Goal: Check status: Check status

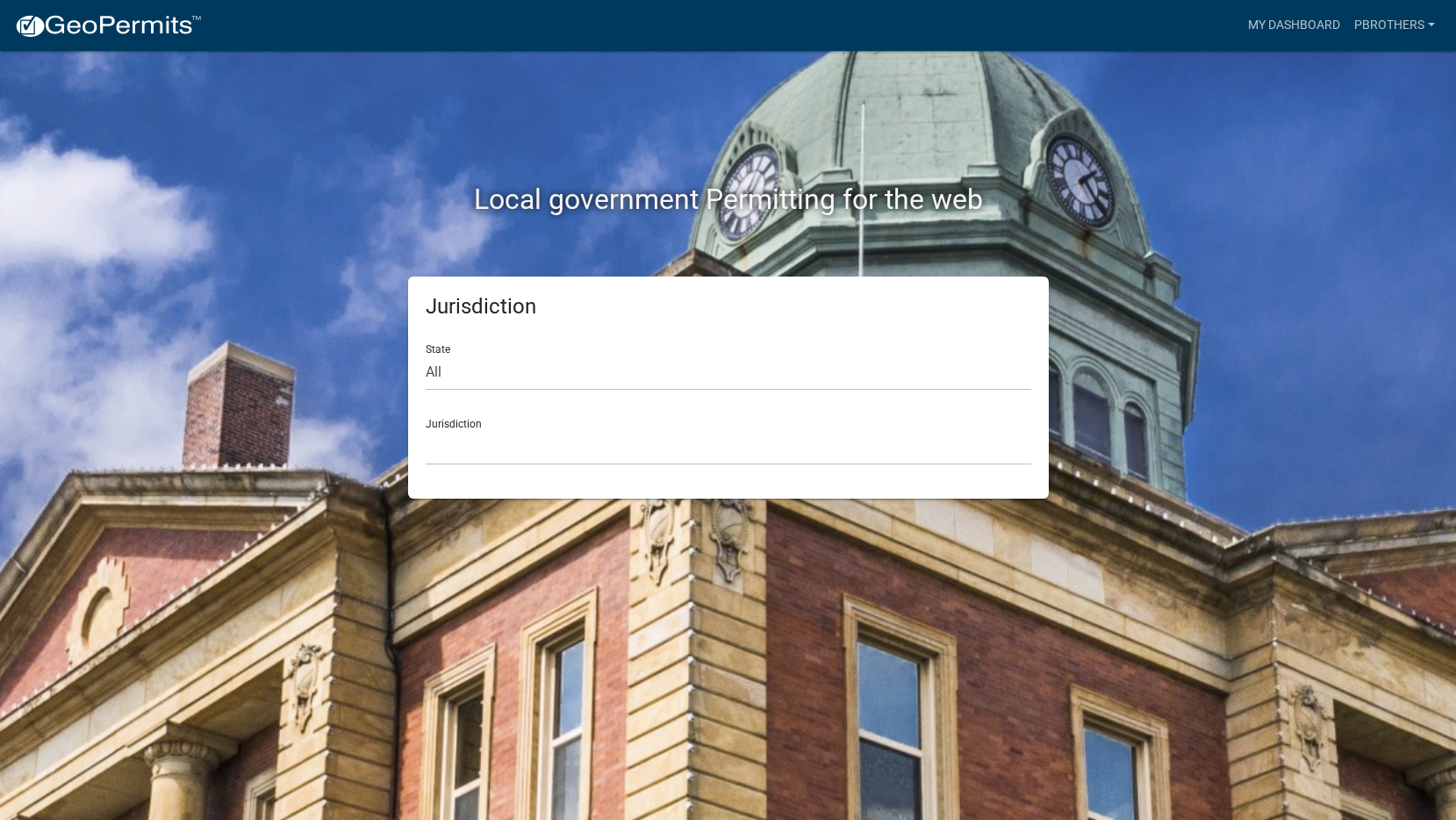
click at [853, 396] on form "State All [US_STATE] [US_STATE] [US_STATE] [US_STATE] [US_STATE] [US_STATE] [US…" at bounding box center [728, 398] width 605 height 135
click at [851, 427] on div "Jurisdiction [GEOGRAPHIC_DATA], [US_STATE] [GEOGRAPHIC_DATA], [US_STATE][PERSON…" at bounding box center [728, 434] width 605 height 60
click at [855, 446] on select "[GEOGRAPHIC_DATA], [US_STATE] [GEOGRAPHIC_DATA], [US_STATE][PERSON_NAME][GEOGRA…" at bounding box center [728, 447] width 605 height 36
click at [1316, 22] on link "My Dashboard" at bounding box center [1294, 25] width 106 height 34
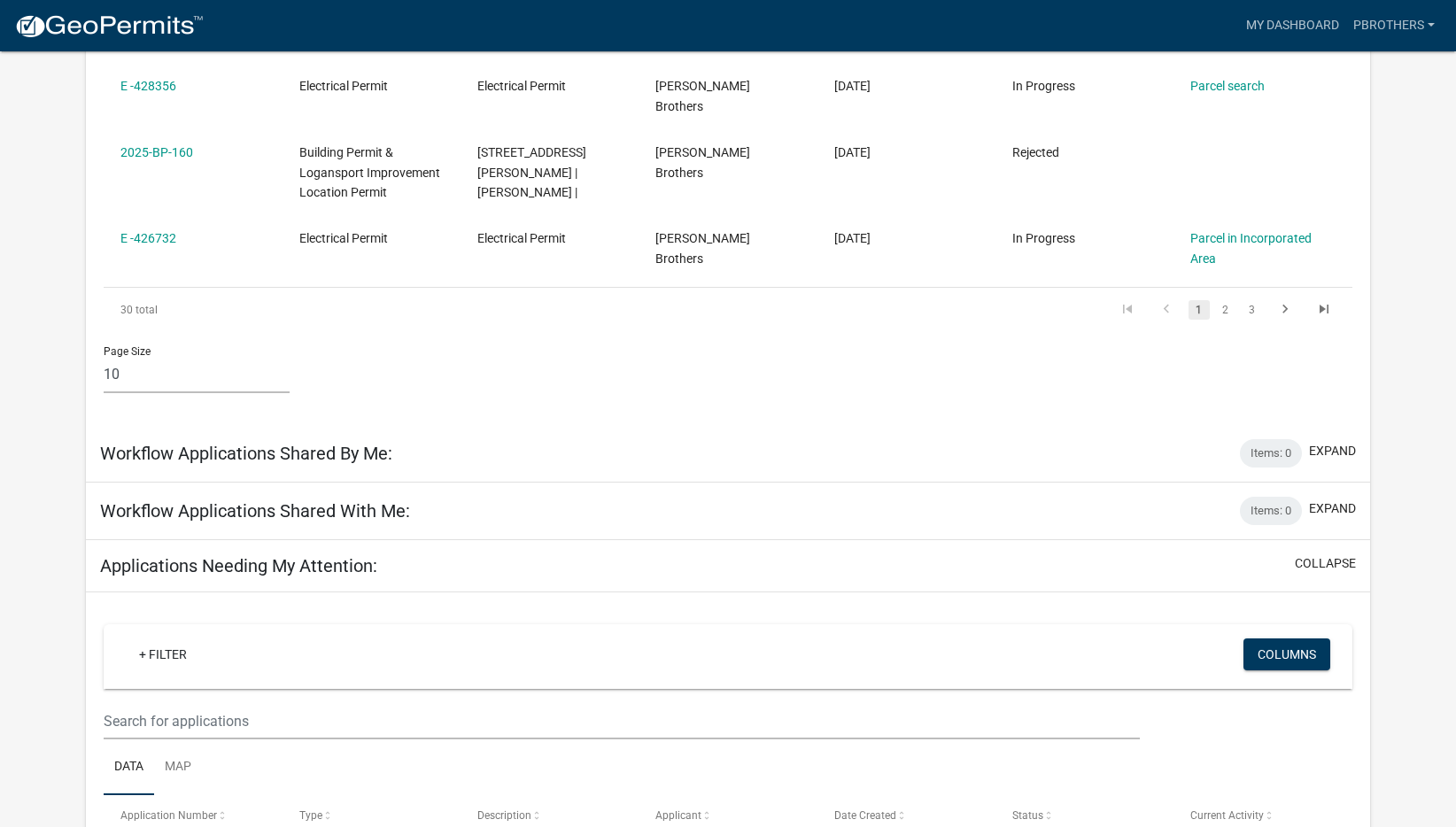
scroll to position [916, 0]
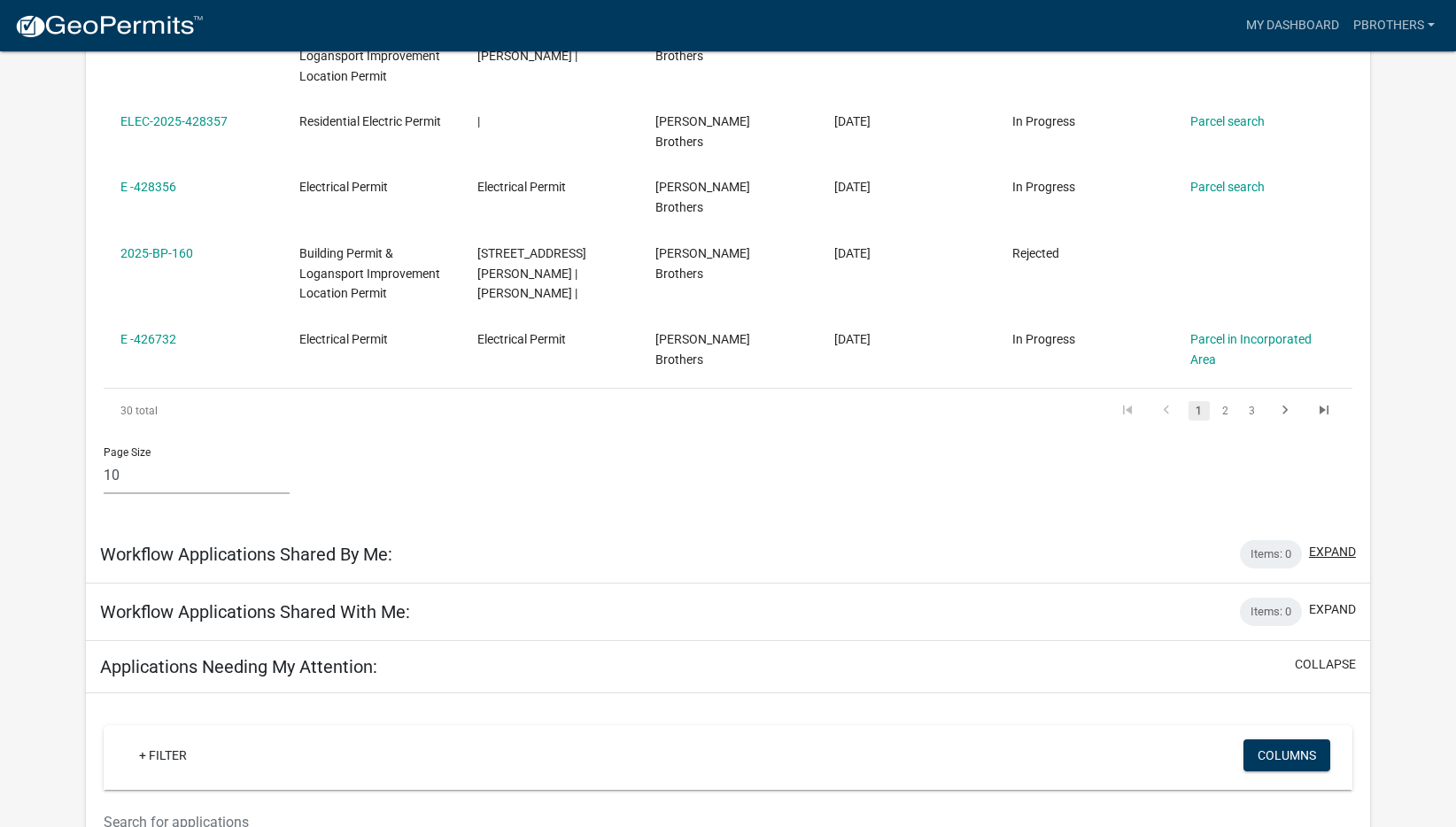
click at [1339, 543] on button "expand" at bounding box center [1331, 552] width 47 height 18
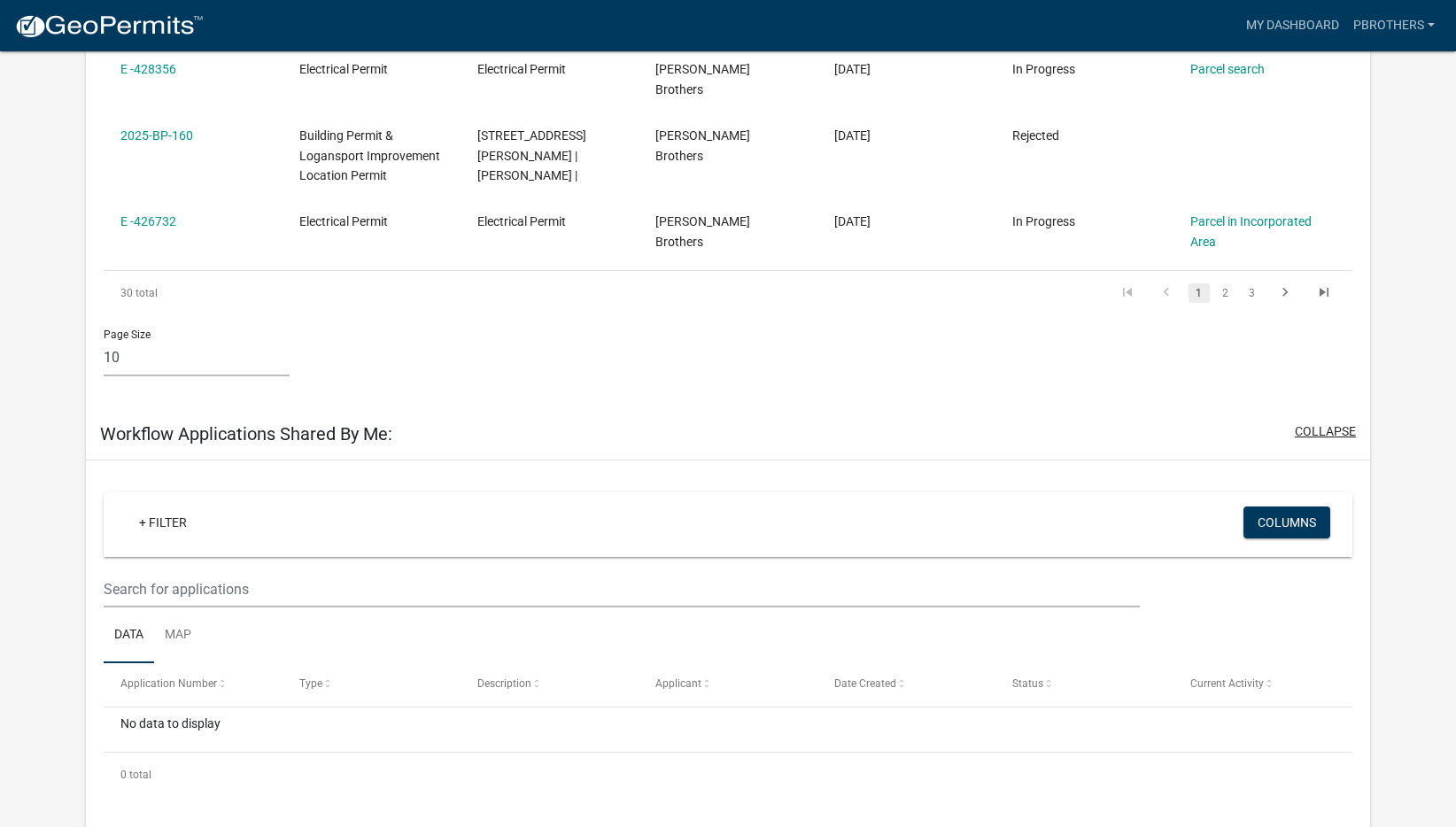
scroll to position [1005, 0]
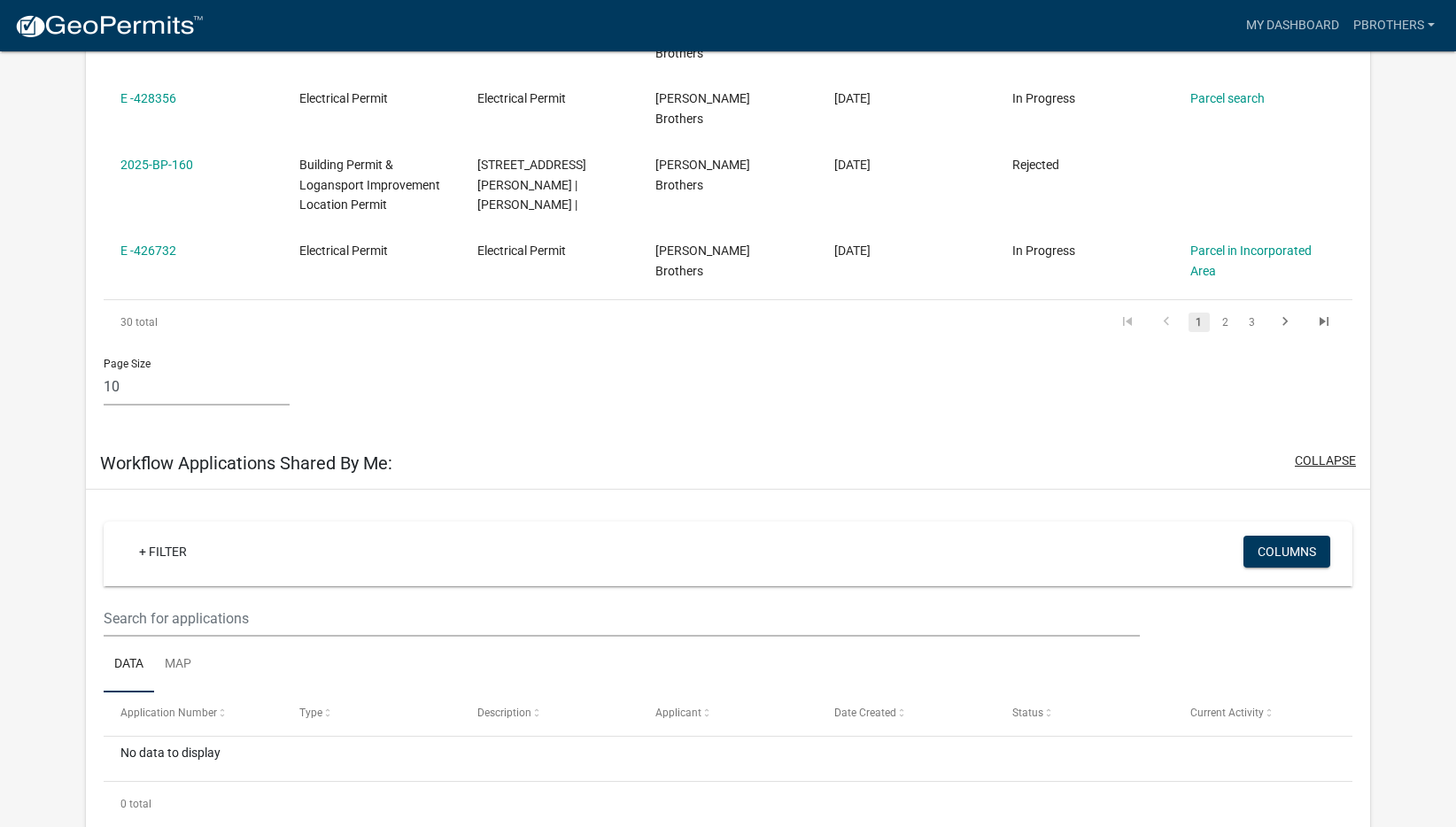
click at [1324, 451] on button "collapse" at bounding box center [1325, 460] width 61 height 18
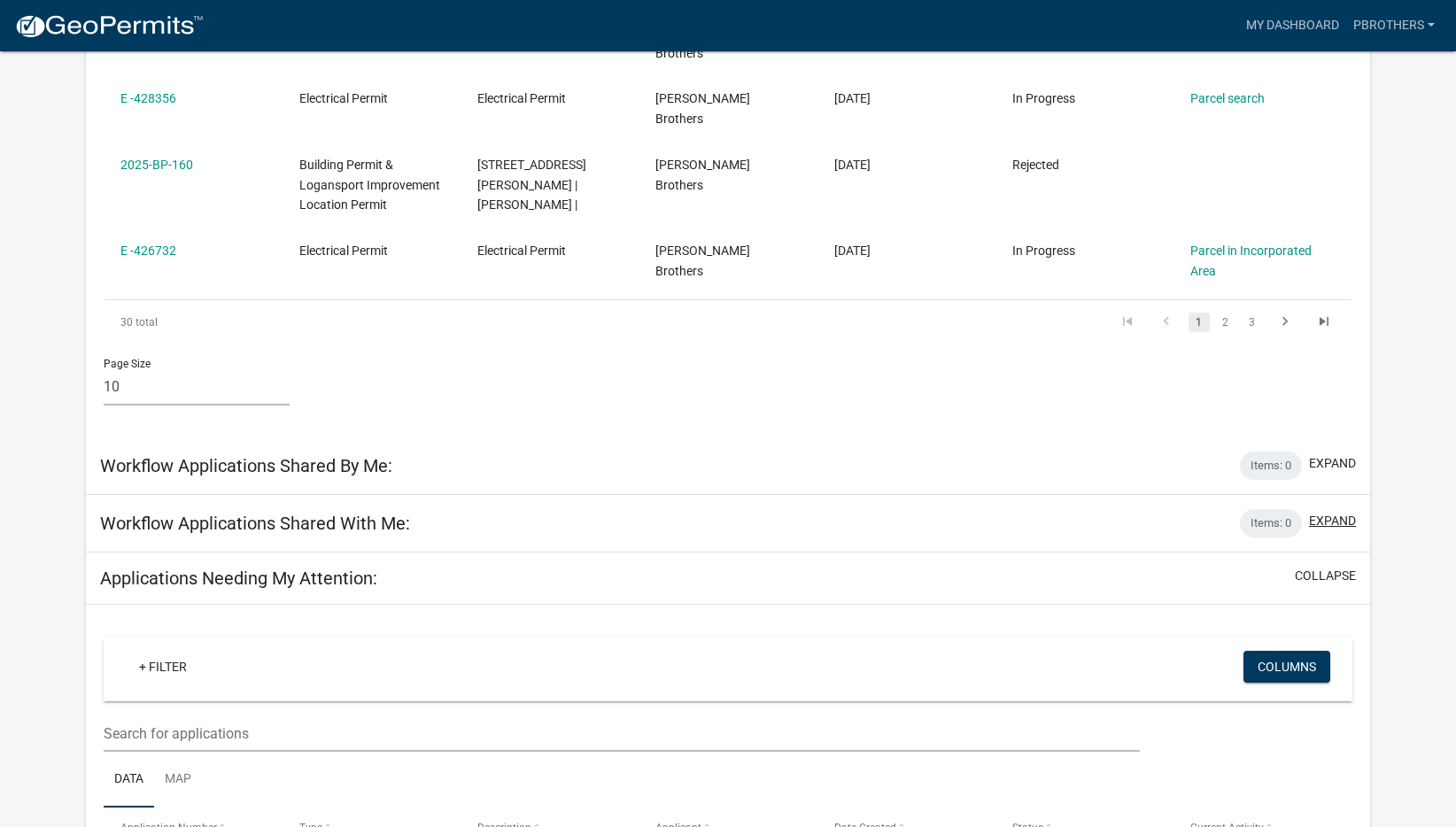
click at [1332, 512] on button "expand" at bounding box center [1331, 521] width 47 height 18
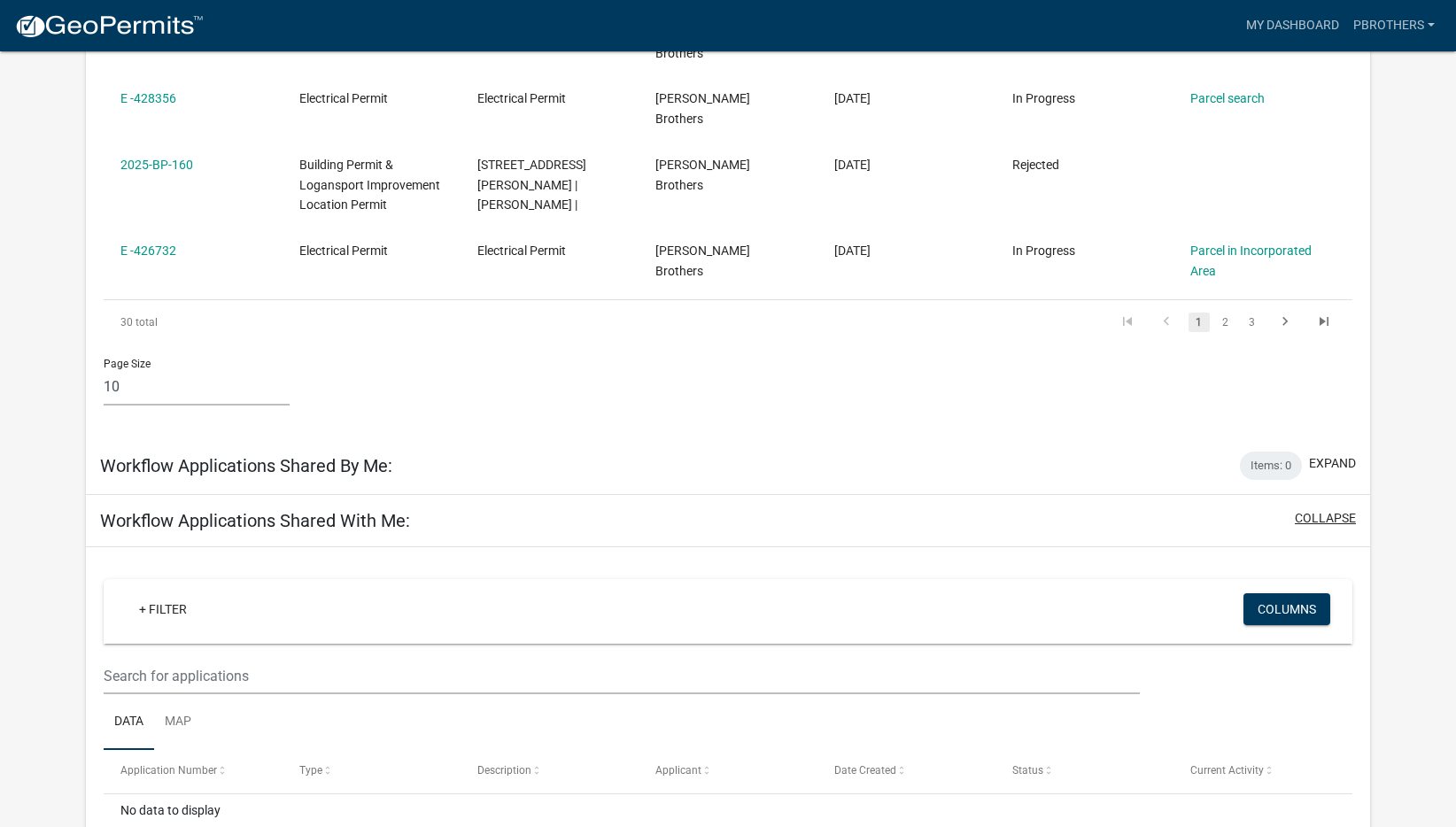
click at [1332, 509] on button "collapse" at bounding box center [1325, 518] width 61 height 18
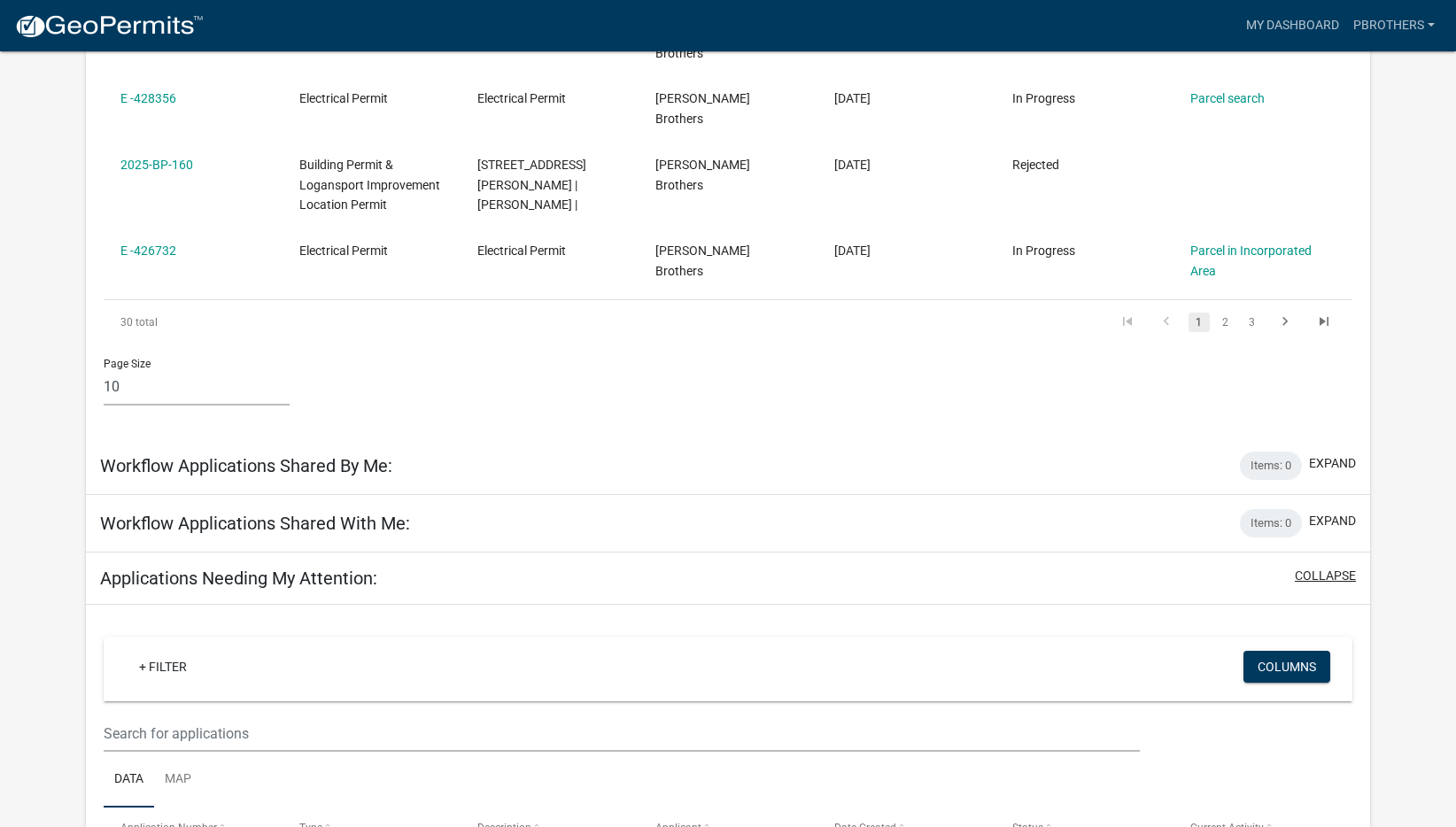
click at [1320, 566] on button "collapse" at bounding box center [1325, 575] width 61 height 18
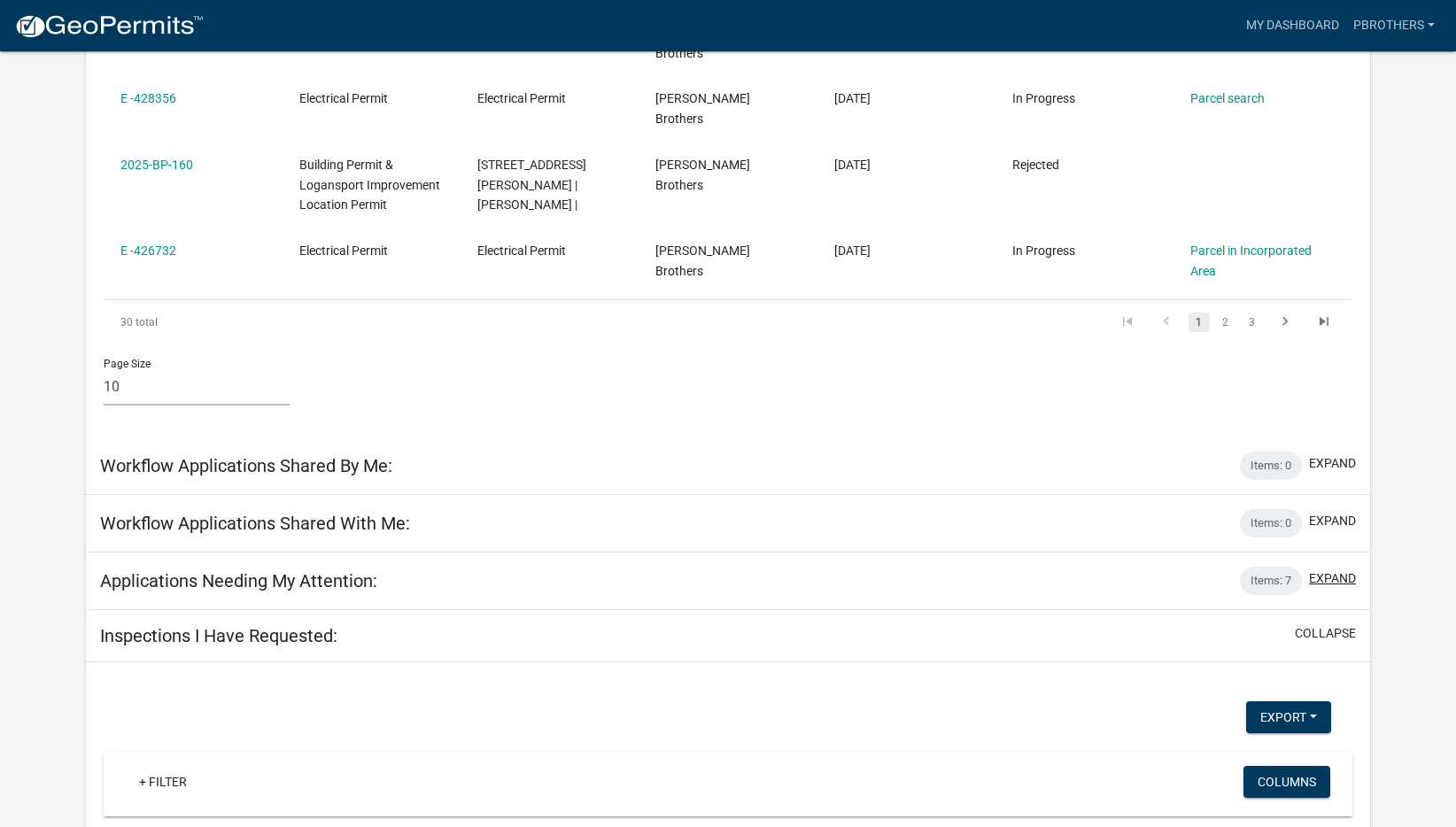
click at [1320, 569] on button "expand" at bounding box center [1331, 578] width 47 height 18
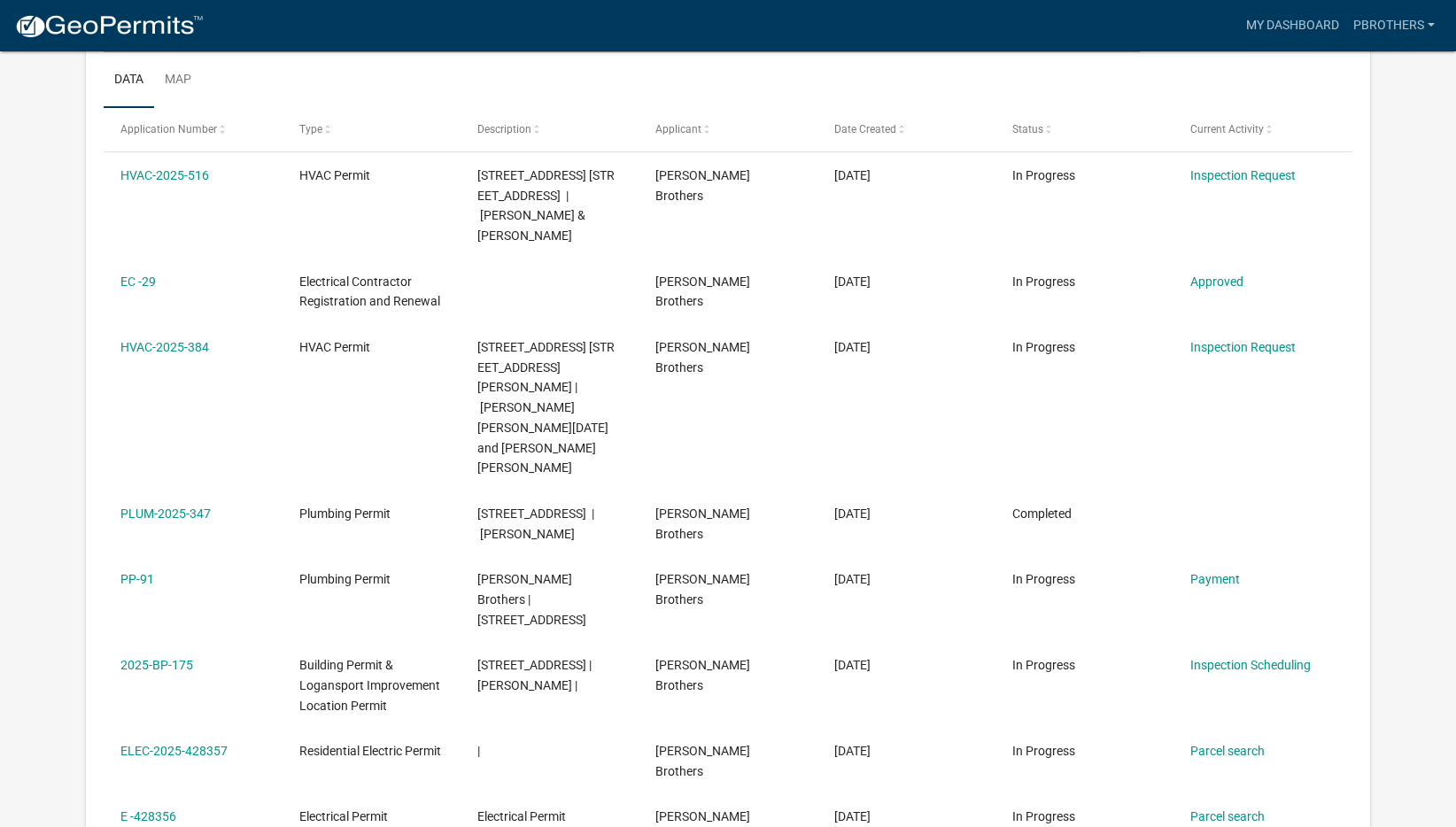
scroll to position [208, 0]
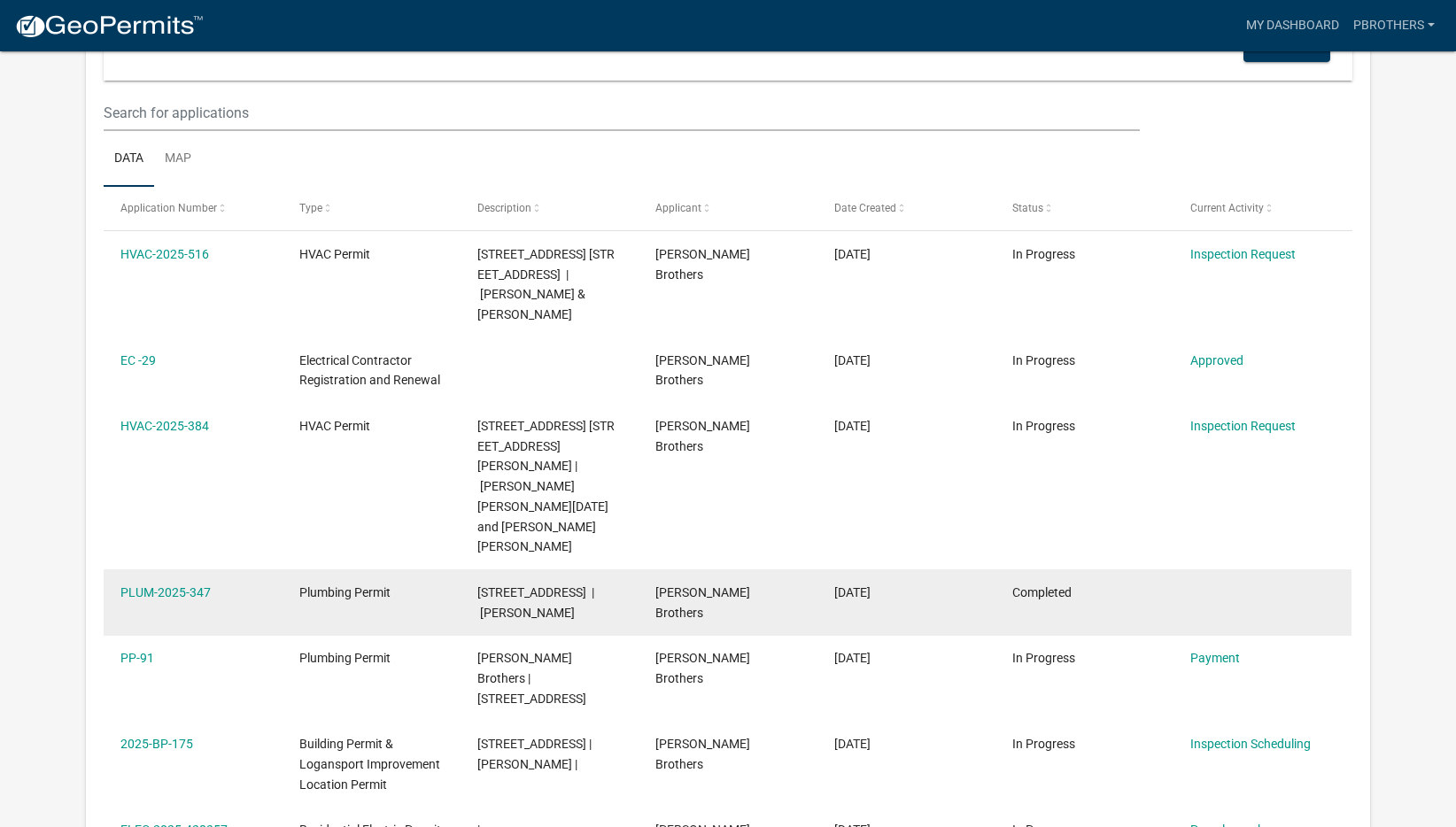
click at [1073, 583] on div "Completed" at bounding box center [1083, 592] width 144 height 20
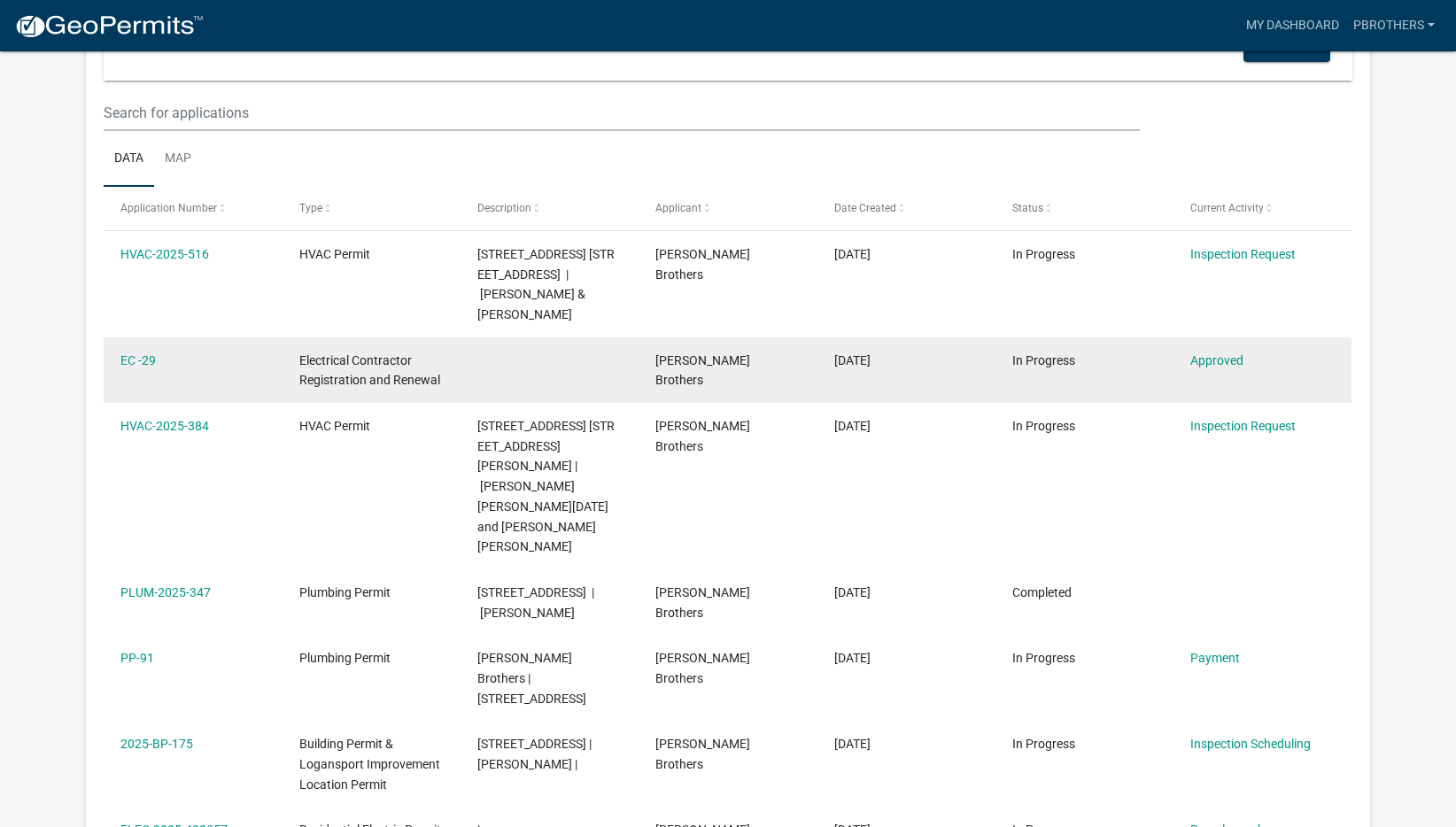
drag, startPoint x: 132, startPoint y: 355, endPoint x: 175, endPoint y: 399, distance: 61.5
click at [132, 355] on link "EC -29" at bounding box center [138, 360] width 36 height 14
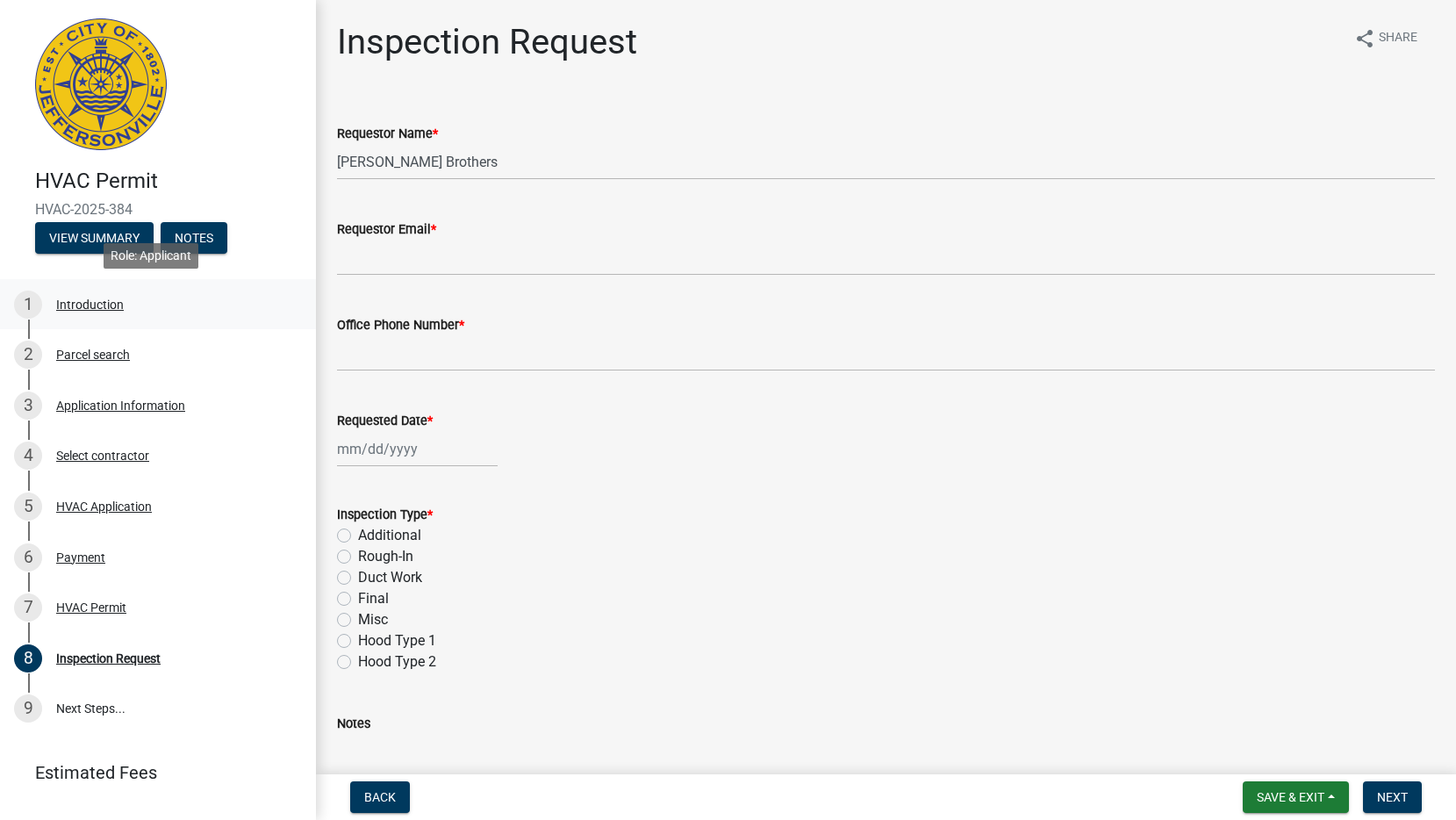
click at [80, 302] on div "Introduction" at bounding box center [90, 305] width 68 height 12
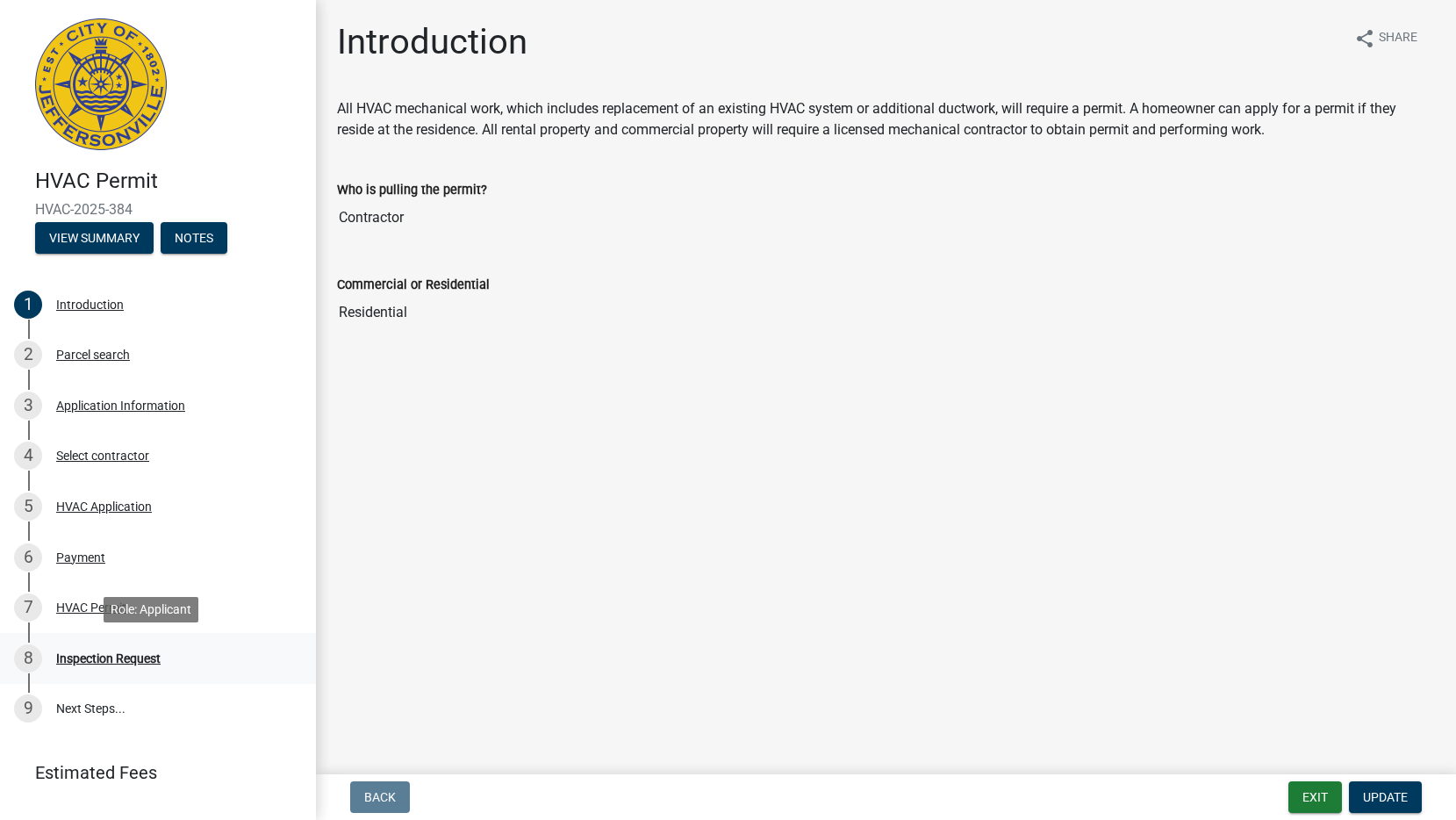
click at [105, 656] on div "Inspection Request" at bounding box center [108, 658] width 104 height 12
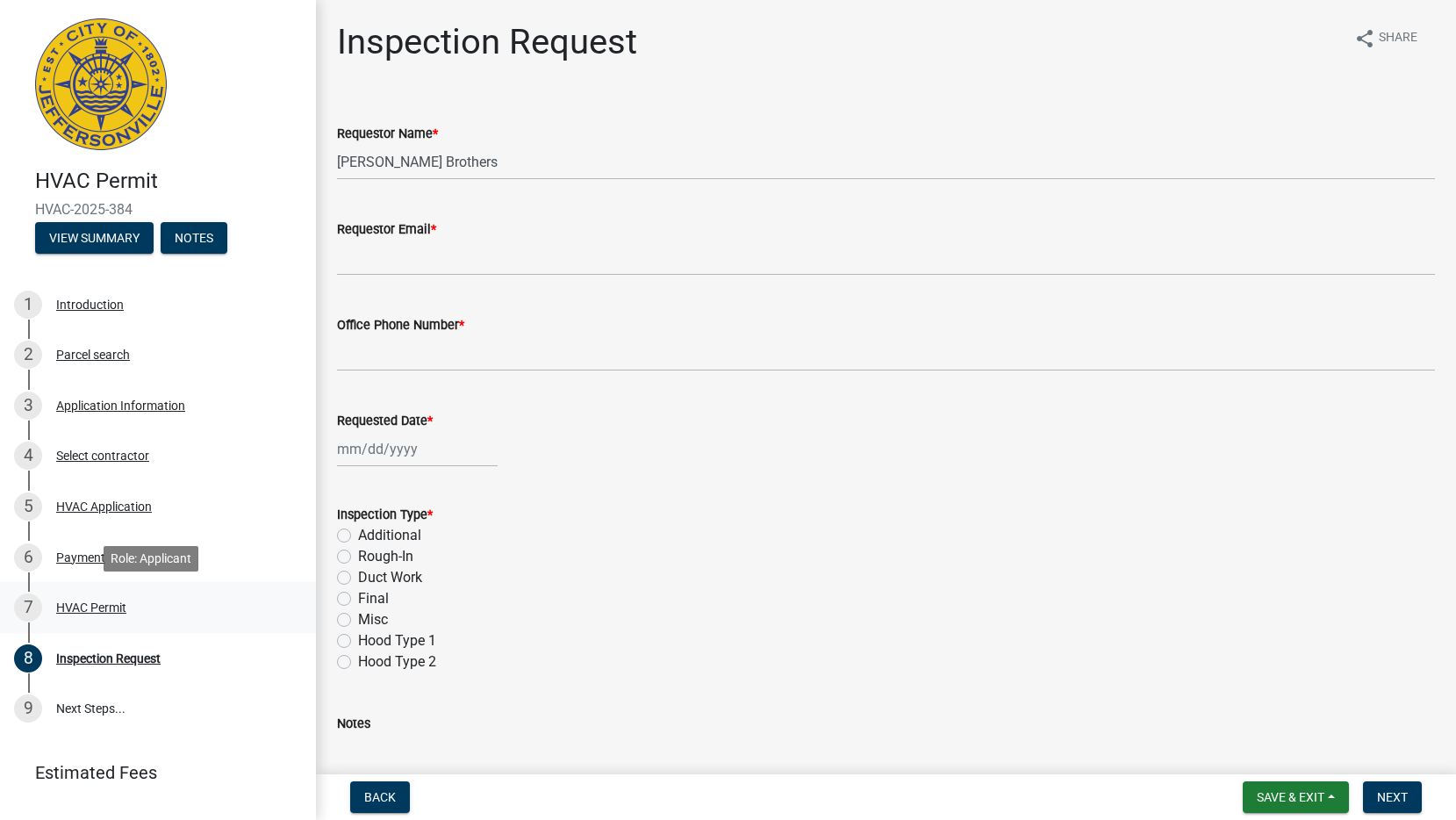
click at [105, 596] on div "7 HVAC Permit" at bounding box center [151, 606] width 274 height 28
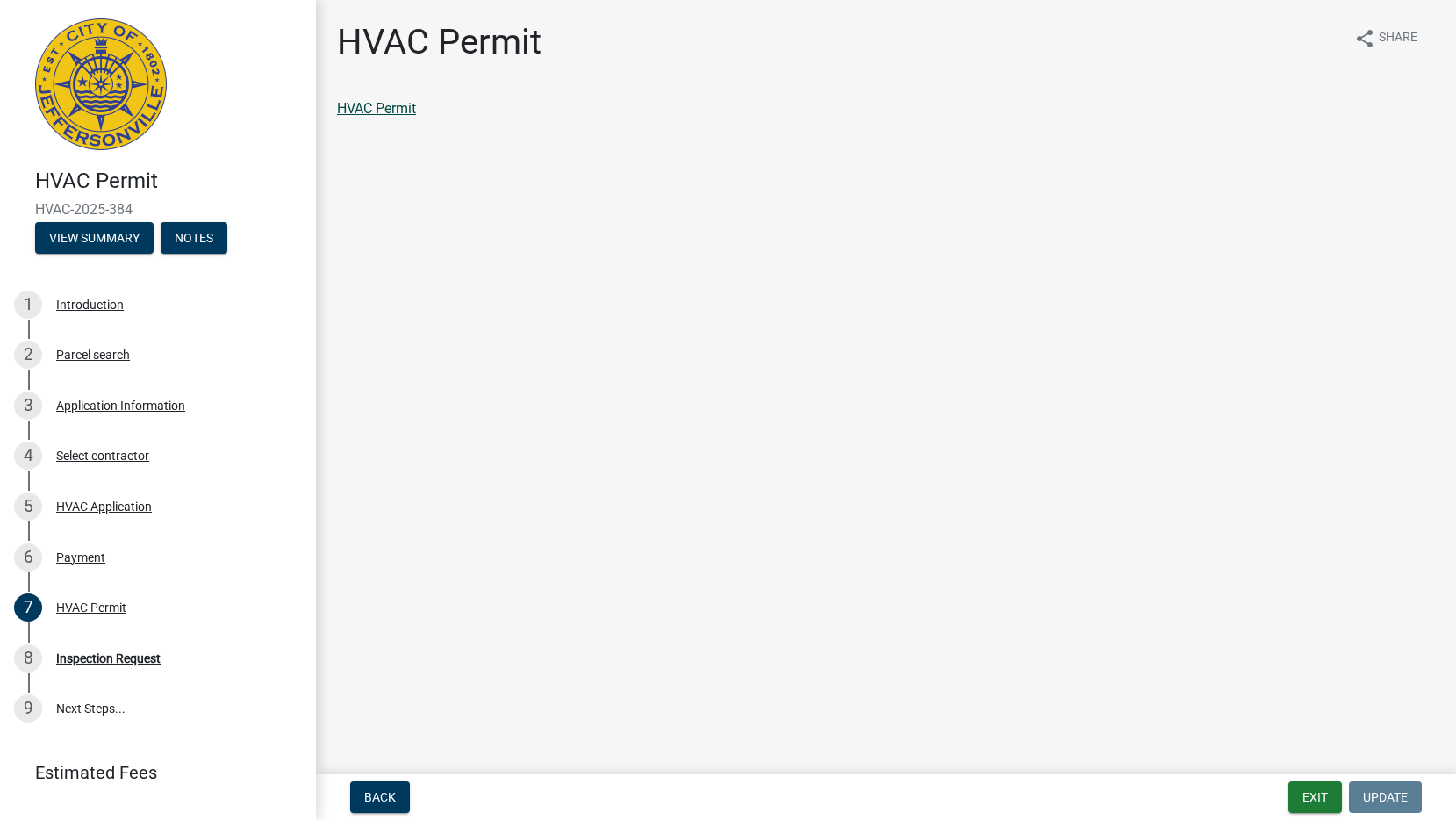
click at [384, 104] on link "HVAC Permit" at bounding box center [376, 107] width 79 height 16
